Goal: Task Accomplishment & Management: Use online tool/utility

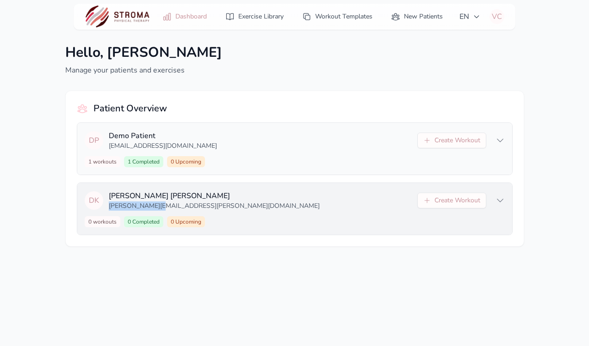
drag, startPoint x: 163, startPoint y: 204, endPoint x: 109, endPoint y: 207, distance: 54.2
click at [109, 207] on p "[PERSON_NAME][EMAIL_ADDRESS][PERSON_NAME][DOMAIN_NAME]" at bounding box center [260, 206] width 303 height 9
copy p "[PERSON_NAME][EMAIL_ADDRESS][PERSON_NAME][DOMAIN_NAME]"
click at [145, 202] on p "[PERSON_NAME][EMAIL_ADDRESS][PERSON_NAME][DOMAIN_NAME]" at bounding box center [260, 206] width 303 height 9
click at [440, 200] on button "Create Workout" at bounding box center [451, 201] width 69 height 16
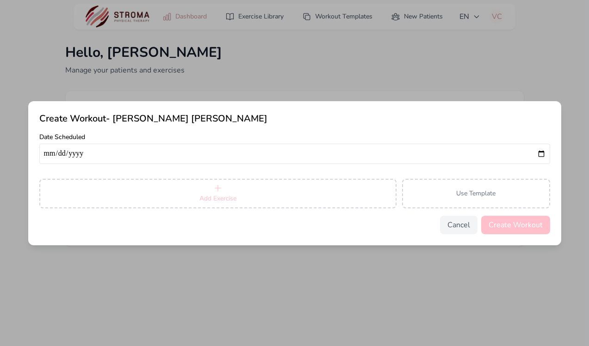
click at [293, 190] on button "Add Exercise" at bounding box center [217, 194] width 357 height 30
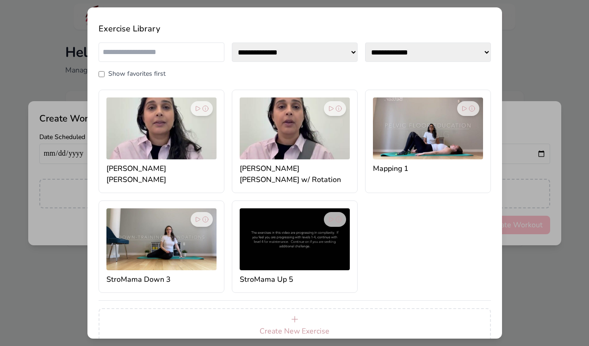
click at [188, 137] on img at bounding box center [161, 129] width 110 height 62
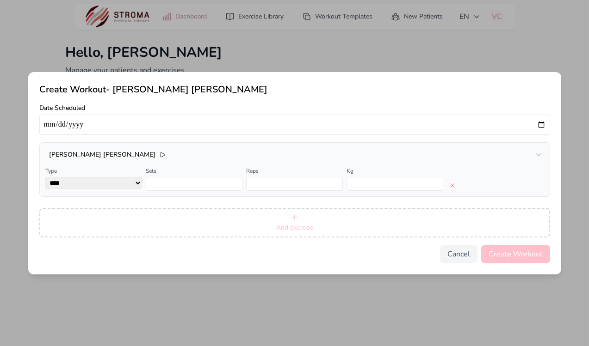
click at [276, 228] on span "Add Exercise" at bounding box center [294, 227] width 37 height 9
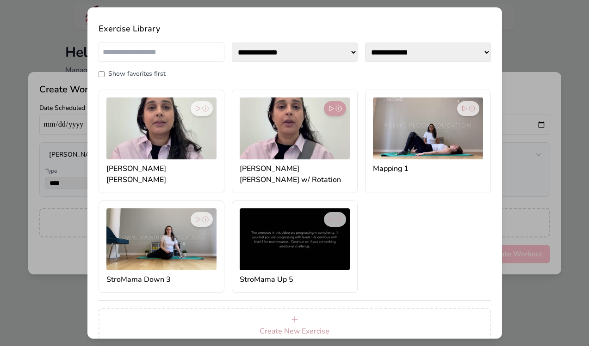
click at [338, 108] on icon at bounding box center [338, 108] width 7 height 7
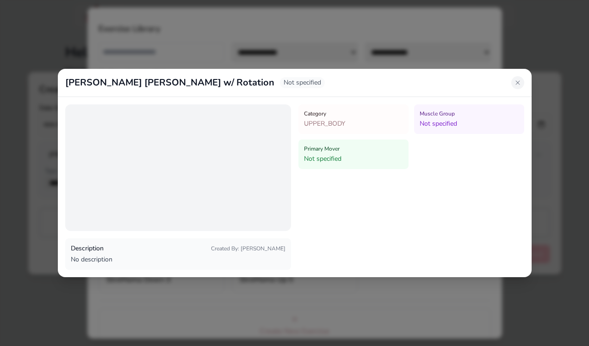
click at [516, 82] on icon at bounding box center [517, 82] width 4 height 4
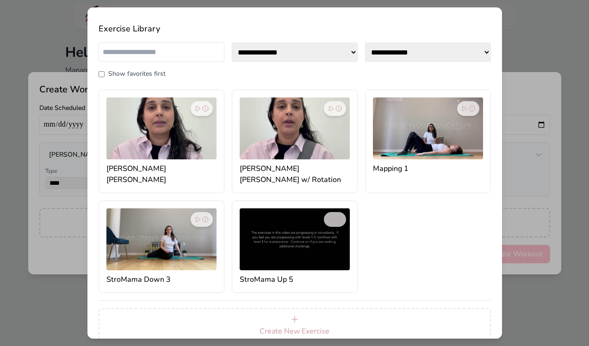
click at [309, 149] on img at bounding box center [294, 129] width 110 height 62
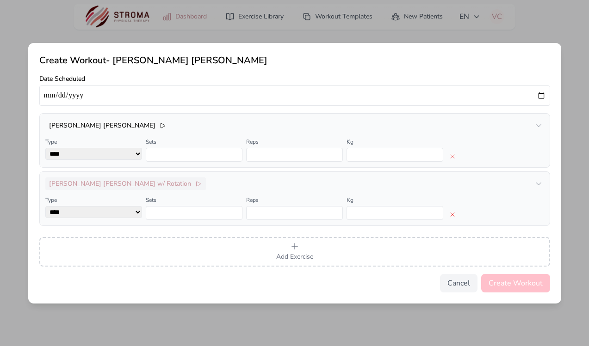
click at [98, 184] on h3 "[PERSON_NAME] [PERSON_NAME] w/ Rotation" at bounding box center [120, 183] width 142 height 9
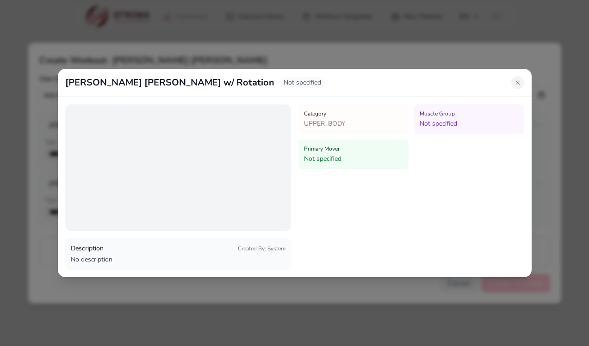
click at [522, 84] on button at bounding box center [517, 82] width 13 height 13
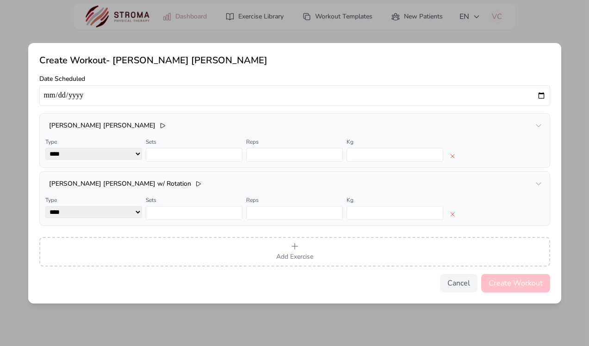
click at [153, 151] on input "*" at bounding box center [194, 155] width 97 height 14
type input "*"
click at [180, 216] on input "*" at bounding box center [194, 213] width 97 height 14
type input "*"
click at [330, 110] on form "Date Scheduled Chin Tuck Type **** **** Sets * Reps ** Kg Chin Tuck w/ Rotation…" at bounding box center [294, 183] width 510 height 218
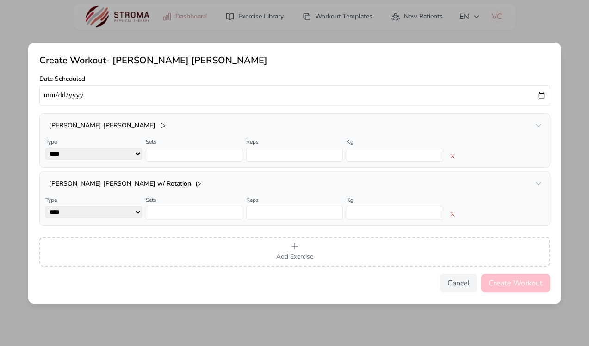
click at [540, 96] on input "date" at bounding box center [294, 96] width 510 height 20
type input "**********"
click at [461, 280] on button "Cancel" at bounding box center [458, 283] width 37 height 18
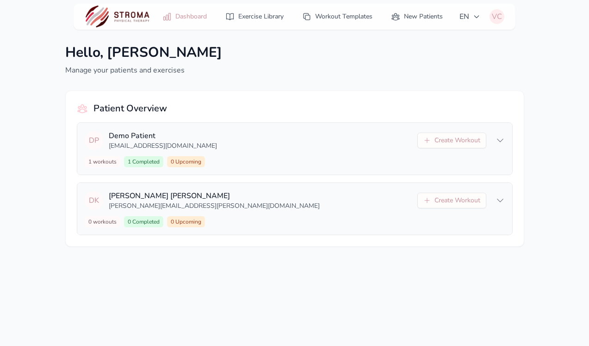
click at [498, 13] on div "VC" at bounding box center [496, 16] width 15 height 15
click at [464, 56] on link "Logout" at bounding box center [452, 54] width 104 height 17
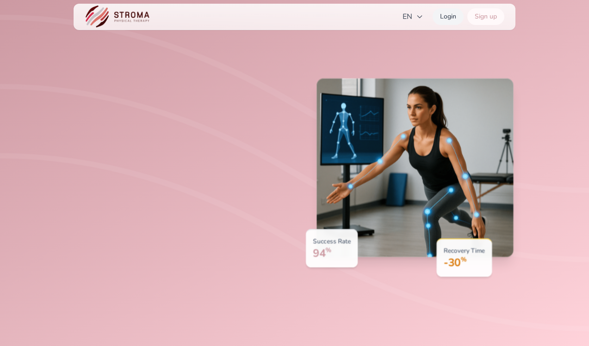
click at [450, 18] on link "Login" at bounding box center [447, 16] width 31 height 17
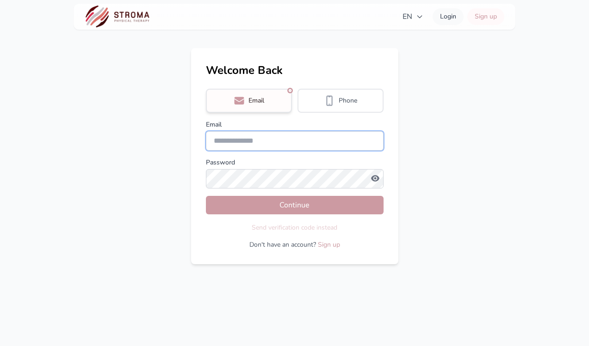
type input "**********"
click at [293, 137] on input "**********" at bounding box center [295, 140] width 178 height 19
drag, startPoint x: 280, startPoint y: 141, endPoint x: 196, endPoint y: 134, distance: 84.9
click at [196, 134] on div "**********" at bounding box center [294, 156] width 207 height 216
type input "**********"
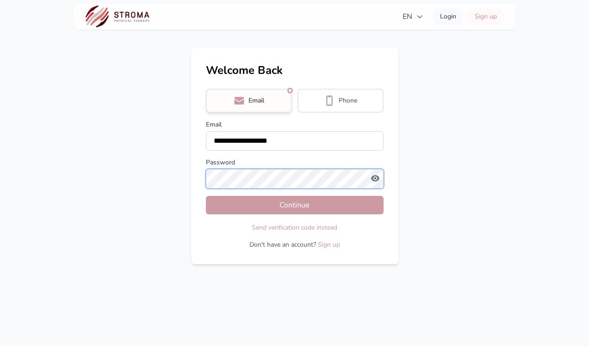
click at [206, 196] on button "Continue" at bounding box center [295, 205] width 178 height 18
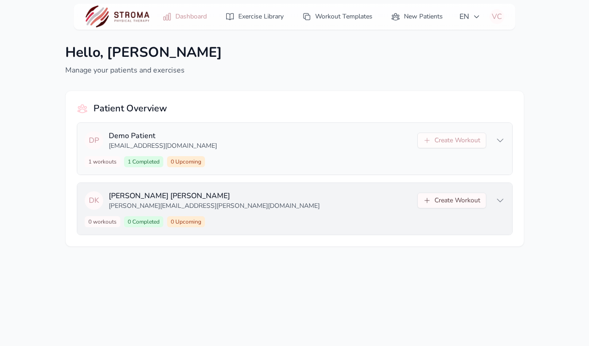
click at [463, 198] on button "Create Workout" at bounding box center [451, 201] width 69 height 16
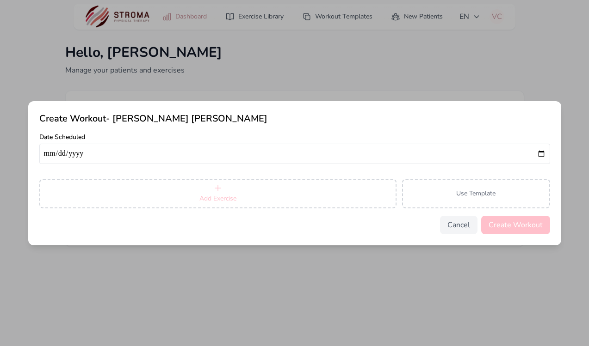
click at [227, 198] on span "Add Exercise" at bounding box center [217, 198] width 37 height 9
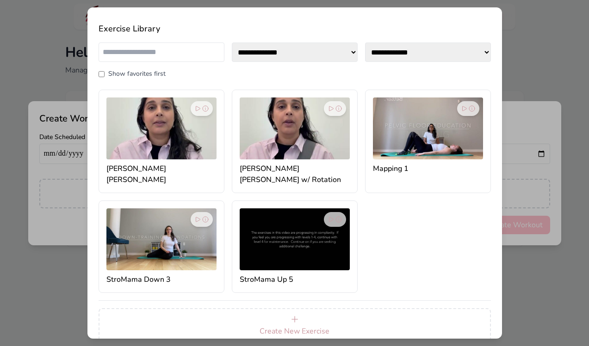
click at [172, 156] on img at bounding box center [161, 129] width 110 height 62
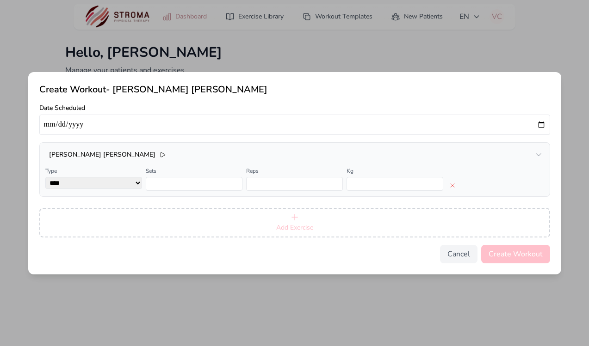
click at [286, 224] on span "Add Exercise" at bounding box center [294, 227] width 37 height 9
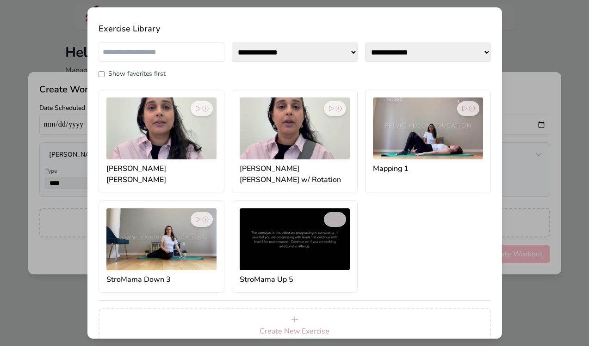
click at [300, 148] on img at bounding box center [294, 129] width 110 height 62
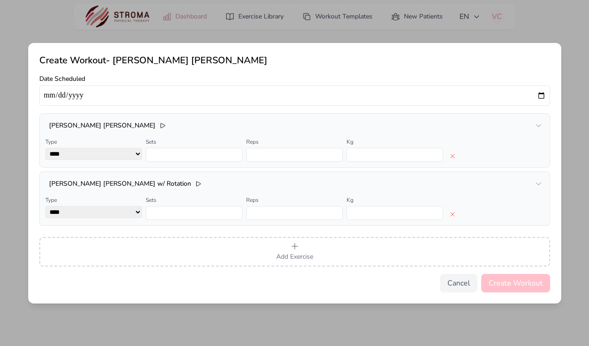
click at [149, 160] on input "*" at bounding box center [194, 155] width 97 height 14
type input "*"
click at [171, 209] on input "*" at bounding box center [194, 213] width 97 height 14
type input "*"
click at [552, 250] on div "Create Workout - [PERSON_NAME] Date Scheduled Chin Tuck Type **** **** Sets * R…" at bounding box center [294, 173] width 533 height 261
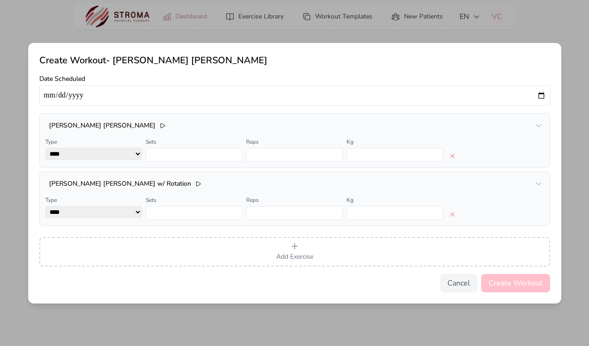
click at [538, 94] on input "date" at bounding box center [294, 96] width 510 height 20
type input "**********"
click at [522, 287] on button "Create Workout" at bounding box center [515, 283] width 69 height 18
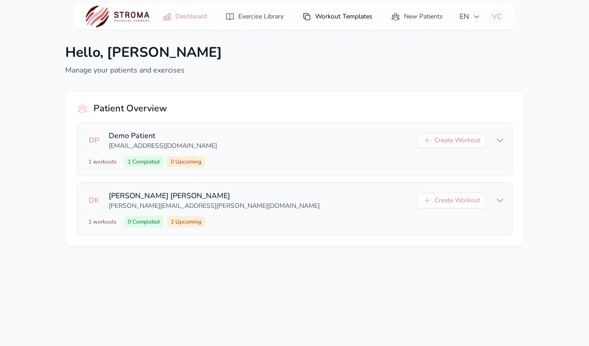
click at [328, 18] on link "Workout Templates" at bounding box center [336, 16] width 81 height 17
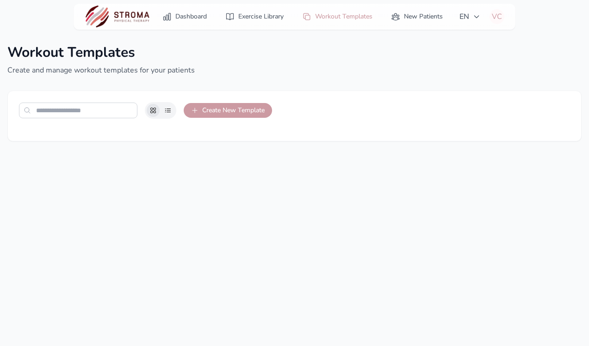
click at [212, 113] on button "Create New Template" at bounding box center [228, 110] width 88 height 15
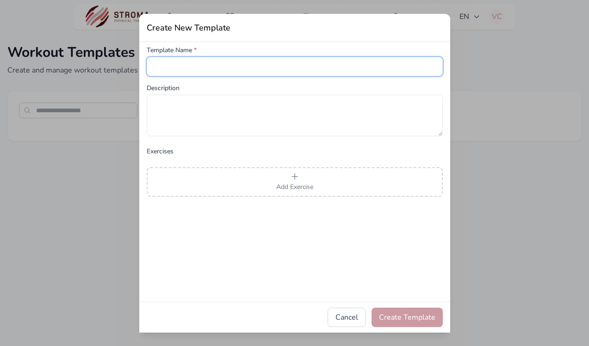
click at [212, 63] on input "text" at bounding box center [295, 66] width 296 height 19
type input "**********"
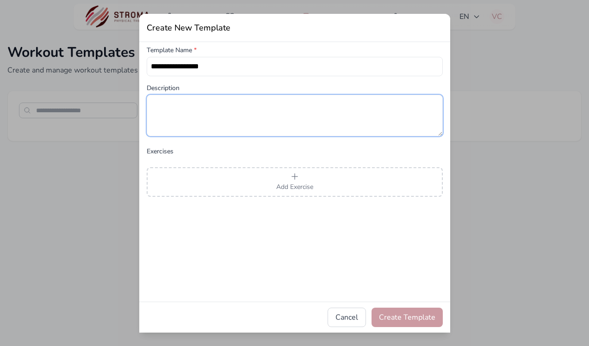
click at [231, 111] on textarea at bounding box center [295, 116] width 296 height 42
type textarea "**********"
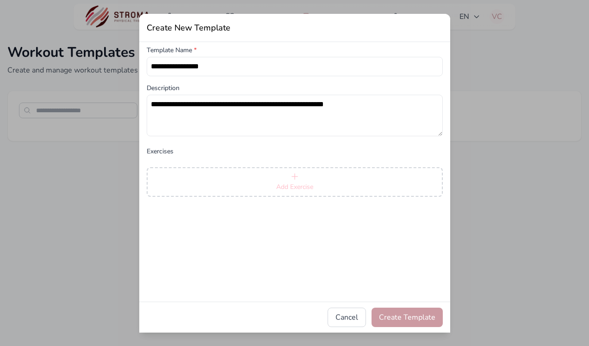
click at [279, 179] on button "Add Exercise" at bounding box center [295, 182] width 296 height 30
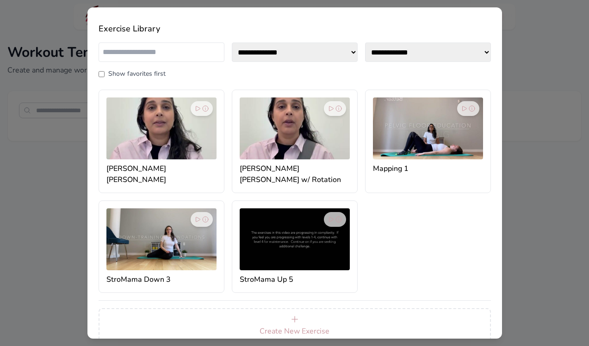
click at [192, 157] on img at bounding box center [161, 129] width 110 height 62
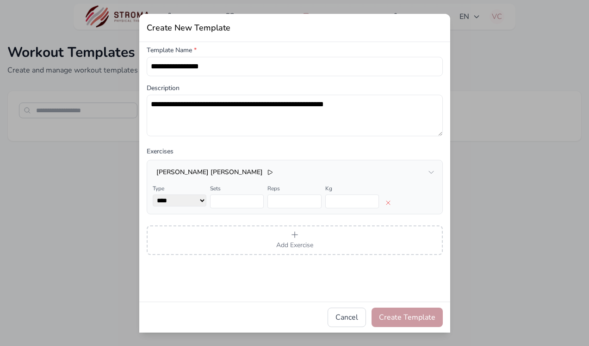
click at [257, 258] on div "**********" at bounding box center [294, 174] width 311 height 256
click at [264, 241] on button "Add Exercise" at bounding box center [295, 241] width 296 height 30
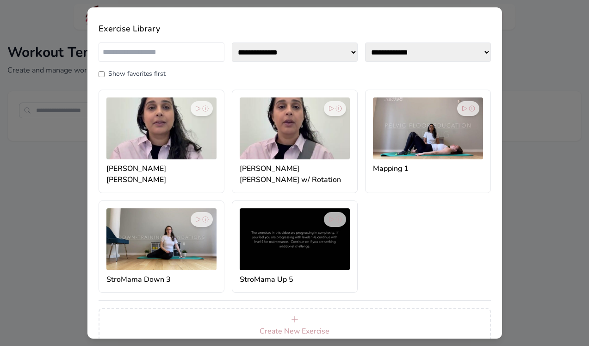
click at [333, 143] on img at bounding box center [294, 129] width 110 height 62
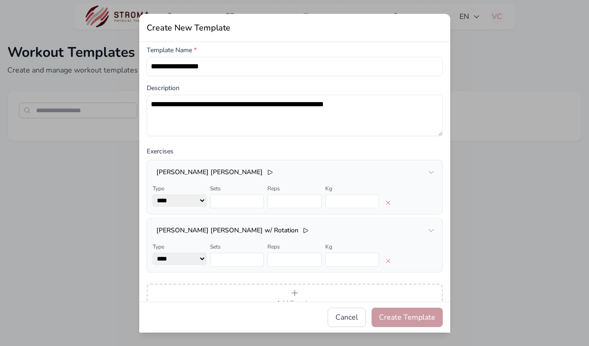
scroll to position [12, 0]
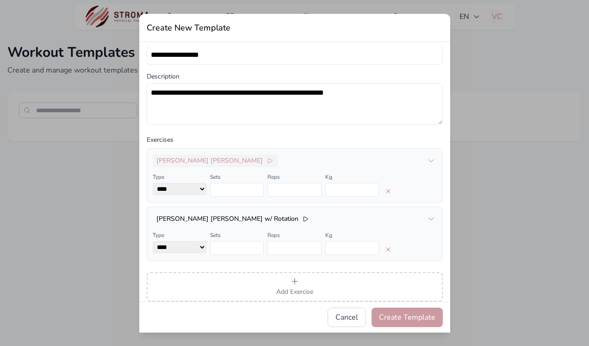
click at [266, 161] on icon "button" at bounding box center [269, 160] width 7 height 7
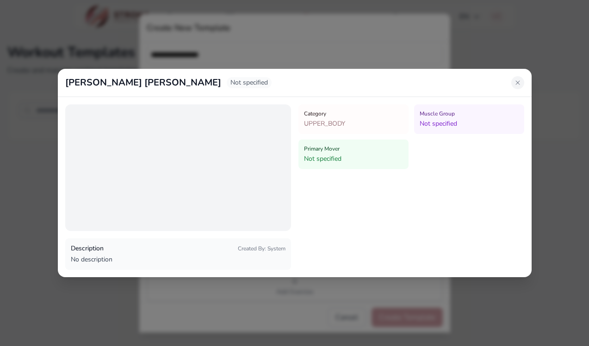
click at [517, 82] on icon at bounding box center [517, 82] width 4 height 4
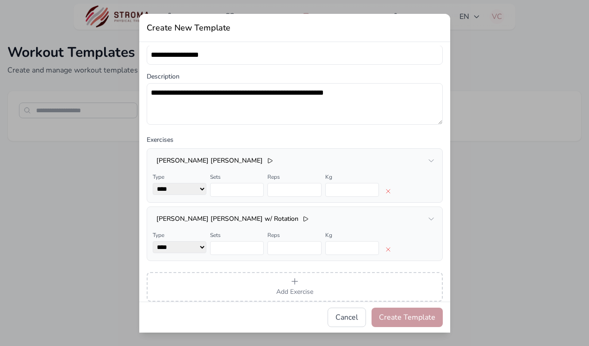
click at [241, 187] on input "*" at bounding box center [237, 190] width 54 height 14
type input "*"
click at [222, 246] on input "*" at bounding box center [237, 248] width 54 height 14
type input "*"
click at [445, 267] on div "**********" at bounding box center [294, 174] width 311 height 256
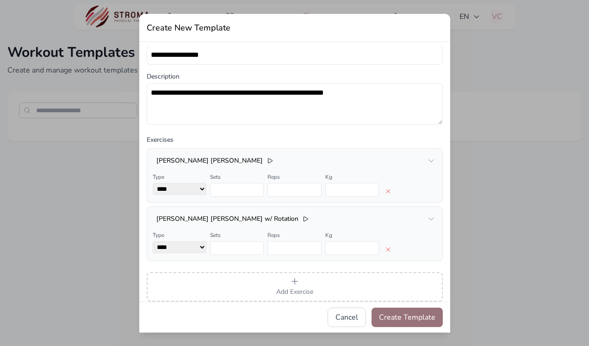
click at [404, 313] on button "Create Template" at bounding box center [406, 317] width 71 height 19
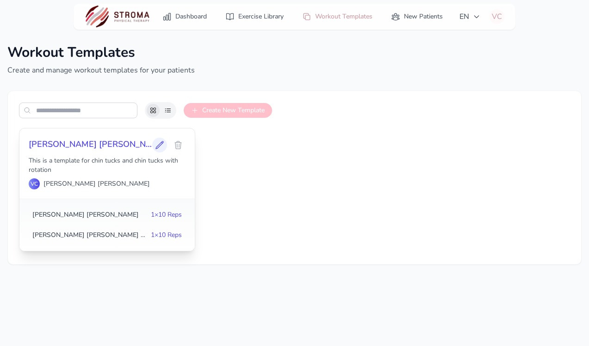
click at [160, 141] on icon at bounding box center [159, 145] width 9 height 9
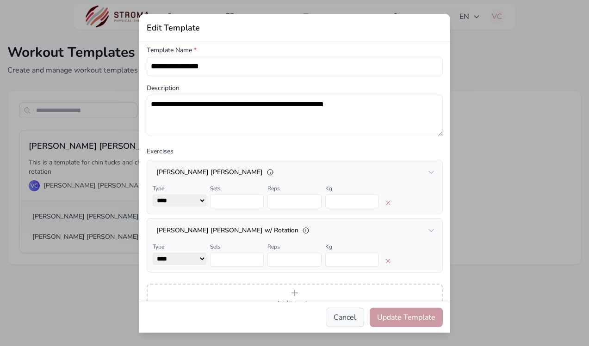
click at [349, 319] on button "Cancel" at bounding box center [344, 317] width 38 height 19
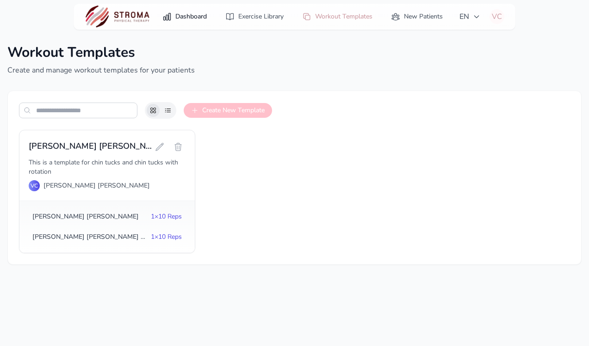
click at [187, 20] on link "Dashboard" at bounding box center [184, 16] width 55 height 17
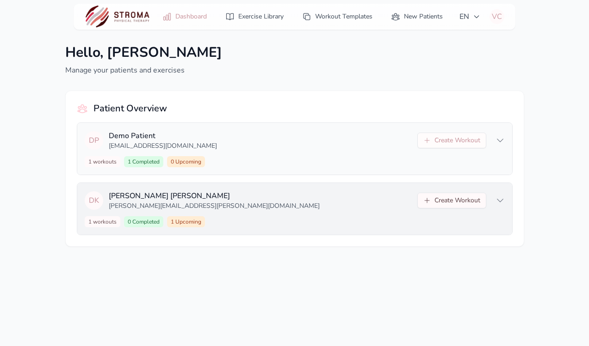
click at [430, 203] on button "Create Workout" at bounding box center [451, 201] width 69 height 16
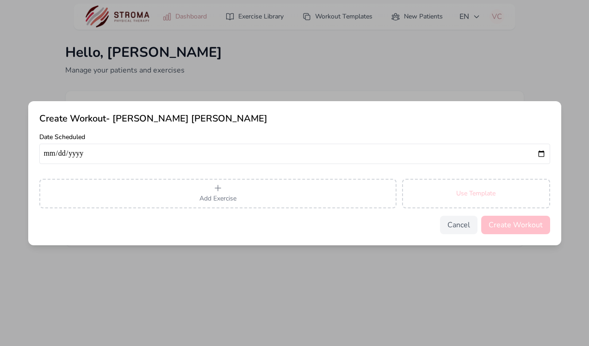
click at [447, 196] on button "Use Template" at bounding box center [476, 194] width 148 height 30
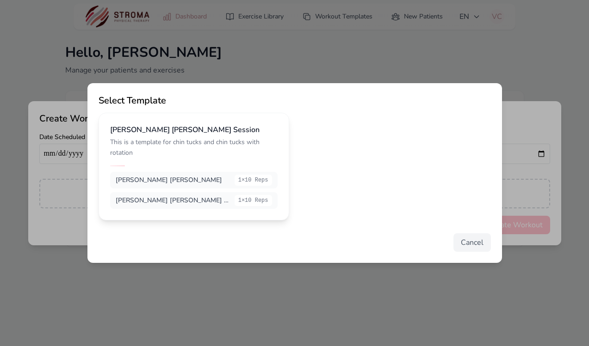
click at [242, 165] on button "Chin Tuck Session This is a template for chin tucks and chin tucks with rotatio…" at bounding box center [193, 167] width 190 height 108
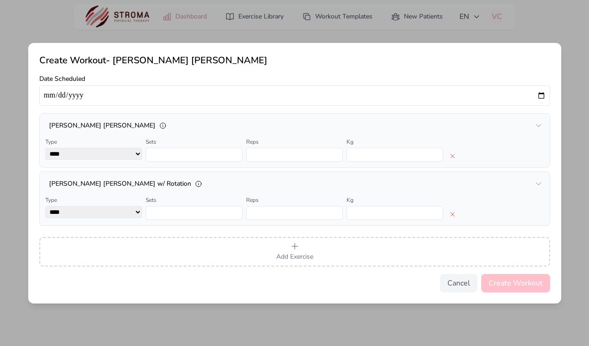
click at [435, 279] on div "Cancel Create Workout" at bounding box center [294, 283] width 510 height 18
click at [456, 288] on button "Cancel" at bounding box center [458, 283] width 37 height 18
